Goal: Information Seeking & Learning: Learn about a topic

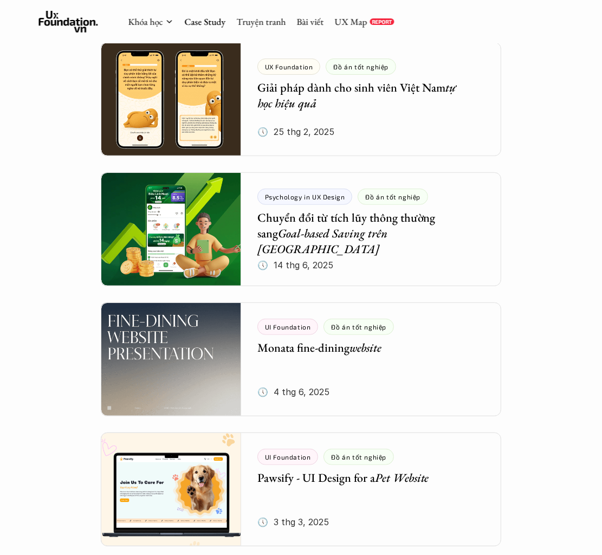
scroll to position [192, 0]
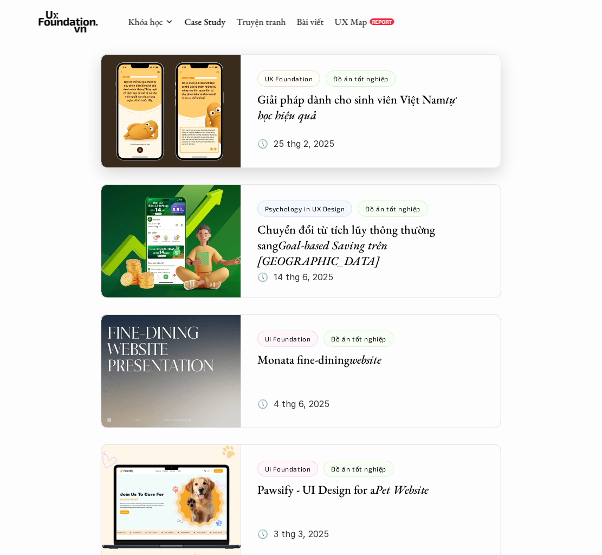
click at [398, 125] on div at bounding box center [301, 111] width 400 height 114
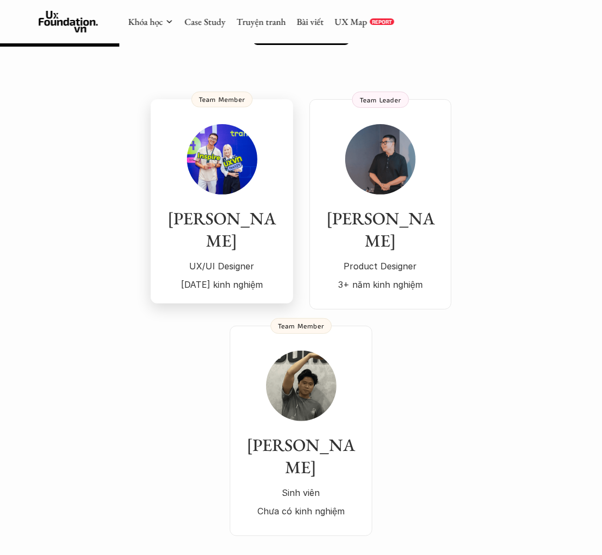
scroll to position [108, 0]
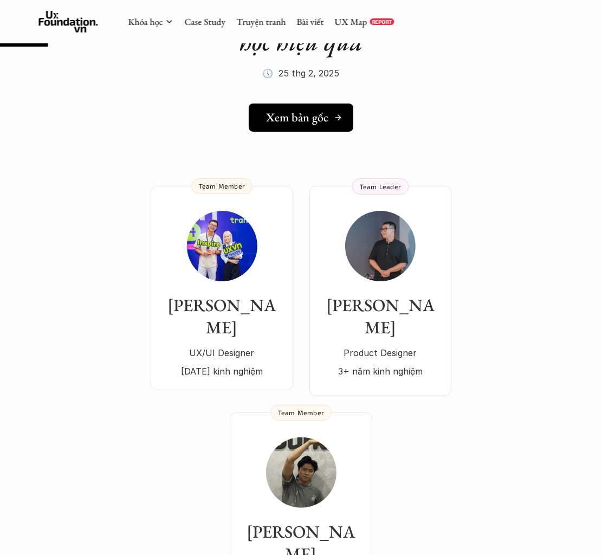
click at [299, 114] on h5 "Xem bản gốc" at bounding box center [297, 118] width 62 height 14
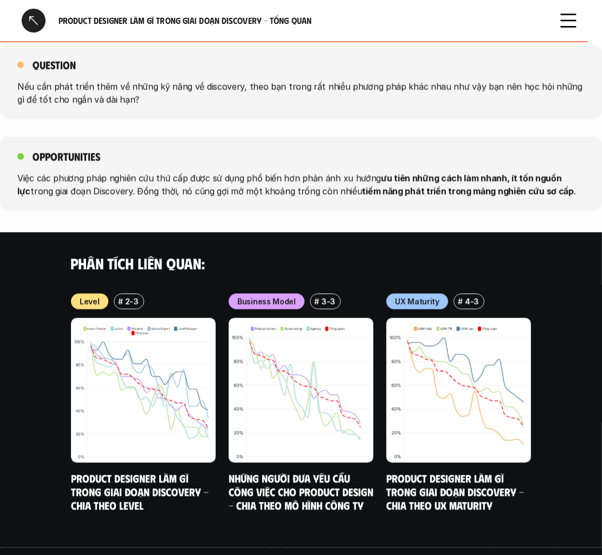
scroll to position [1231, 0]
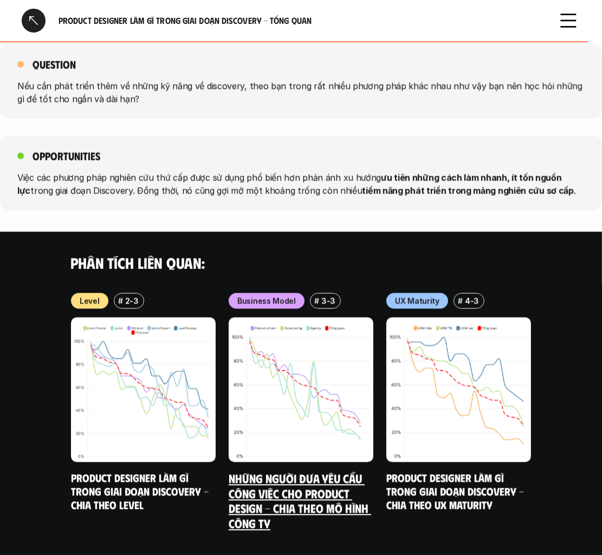
click at [283, 393] on img at bounding box center [301, 390] width 145 height 145
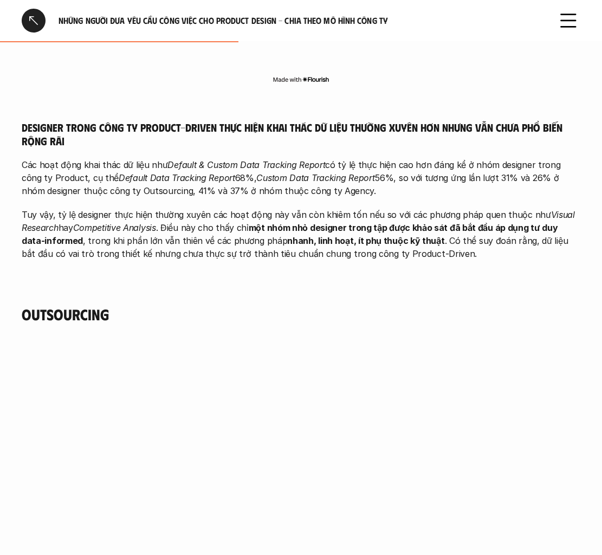
scroll to position [1301, 0]
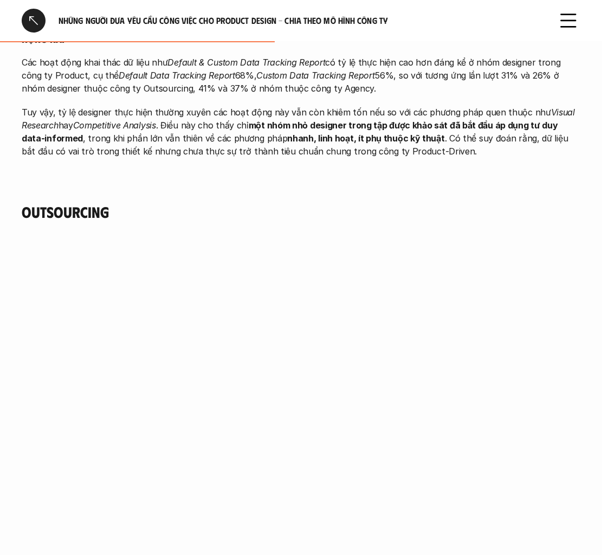
click at [259, 218] on h4 "Outsourcing" at bounding box center [301, 212] width 559 height 18
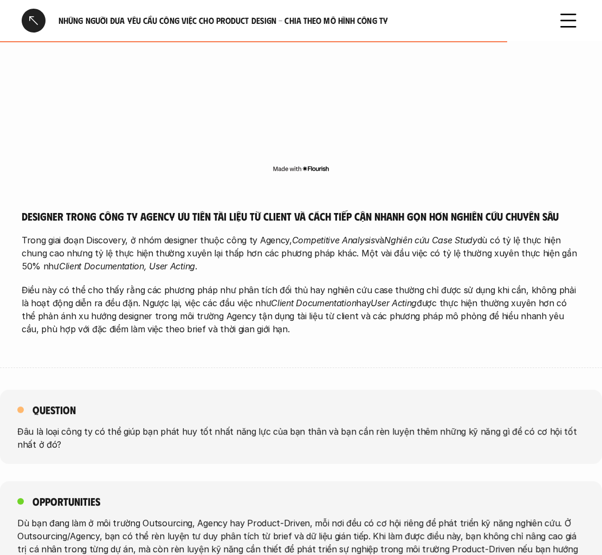
scroll to position [2168, 0]
